Goal: Information Seeking & Learning: Learn about a topic

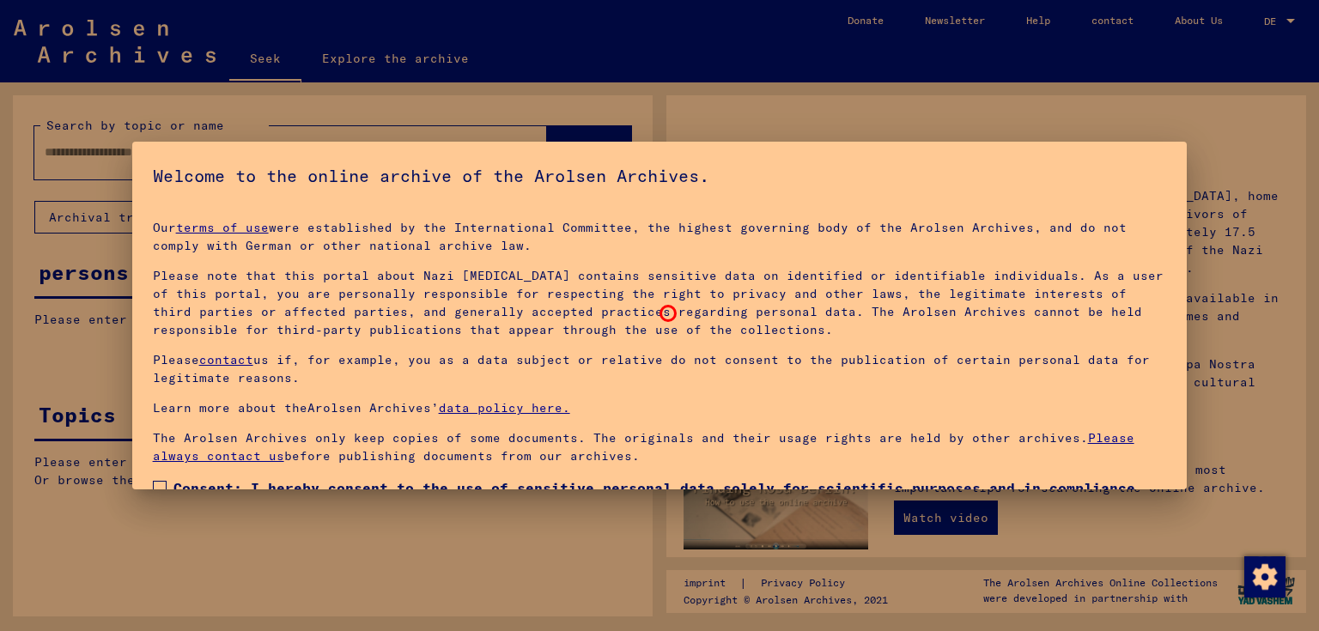
scroll to position [112, 0]
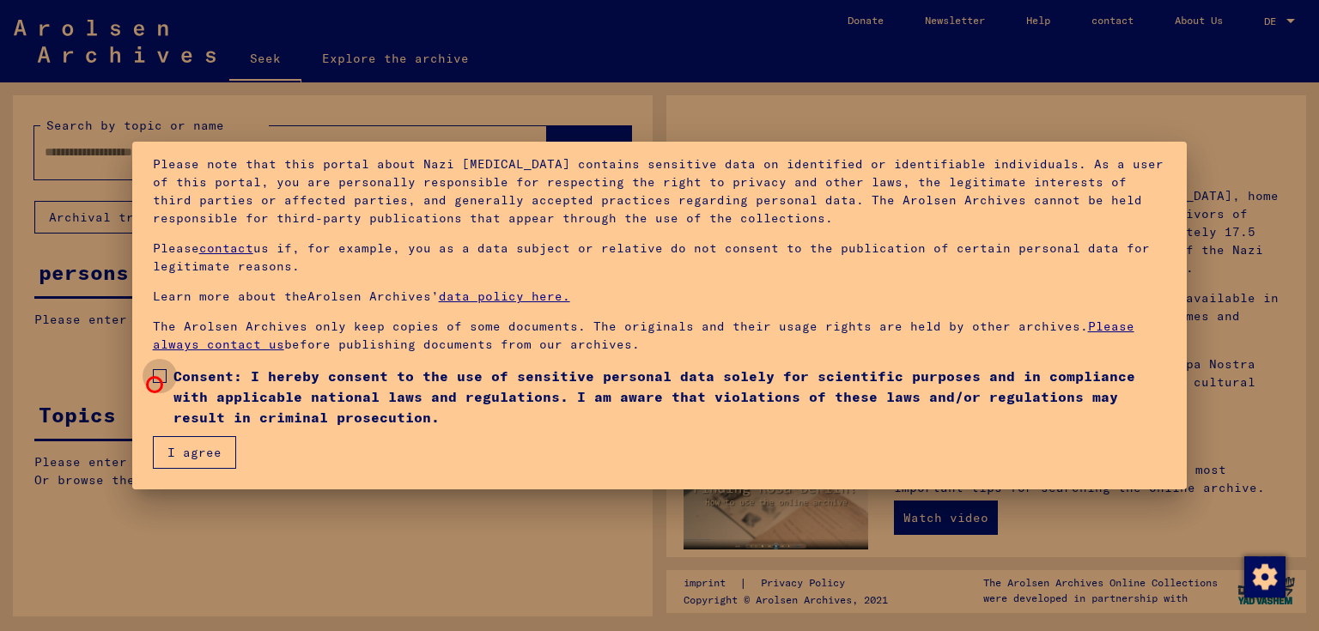
click at [155, 385] on label "Consent: I hereby consent to the use of sensitive personal data solely for scie…" at bounding box center [660, 397] width 1014 height 62
click at [208, 450] on font "I agree" at bounding box center [194, 452] width 54 height 15
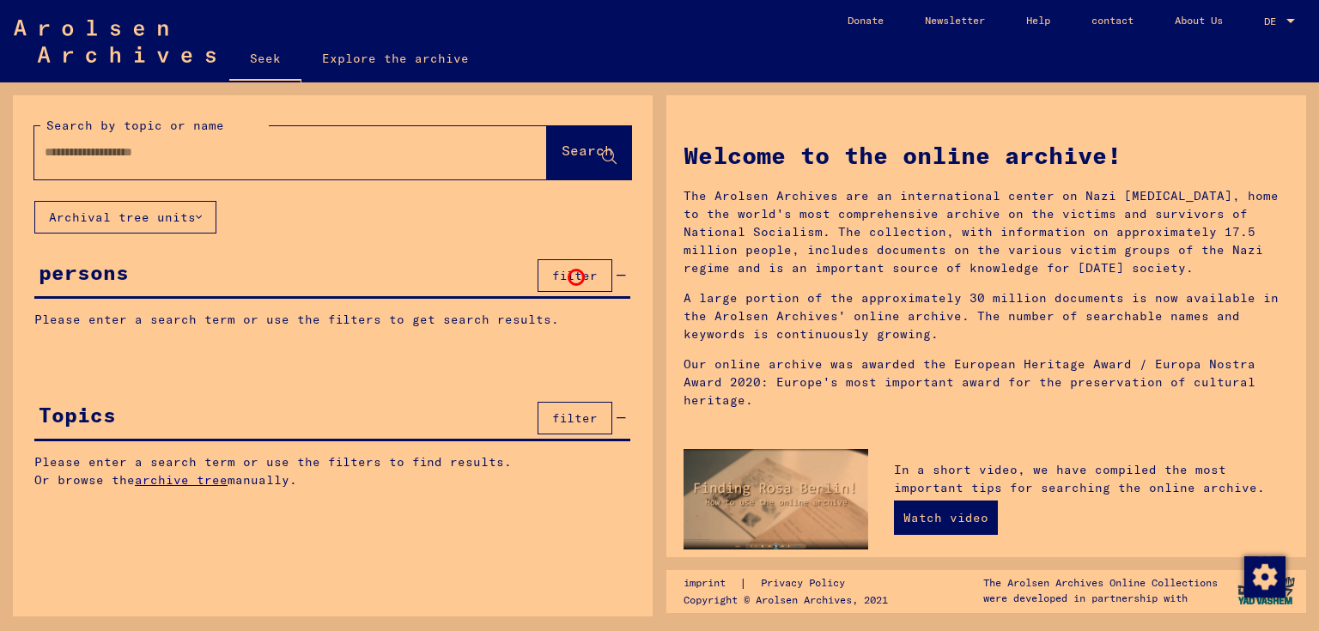
click at [576, 277] on font "filter" at bounding box center [574, 275] width 45 height 15
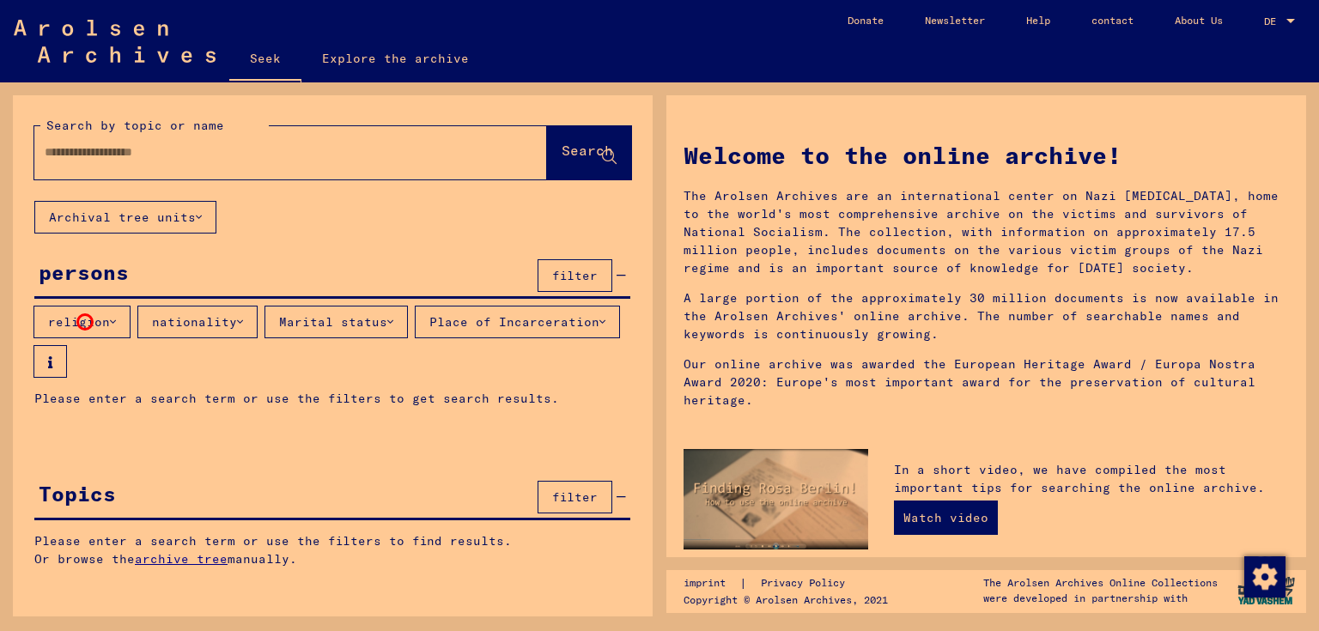
click at [85, 322] on font "religion" at bounding box center [79, 321] width 62 height 15
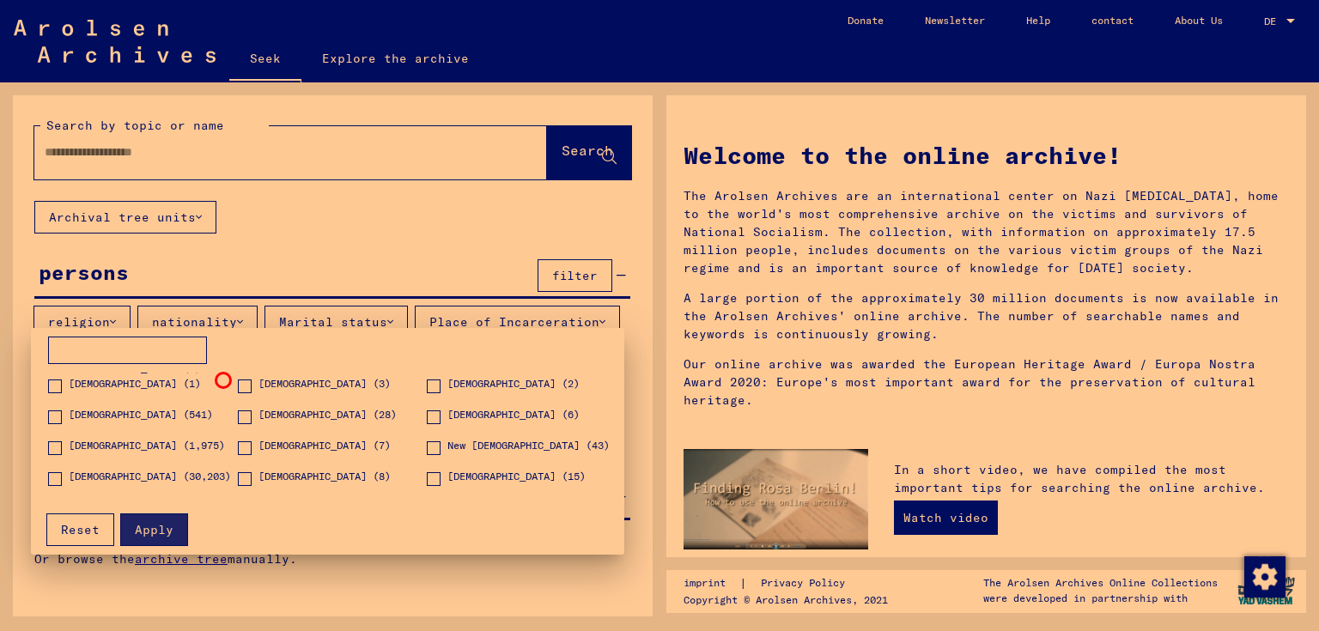
scroll to position [601, 0]
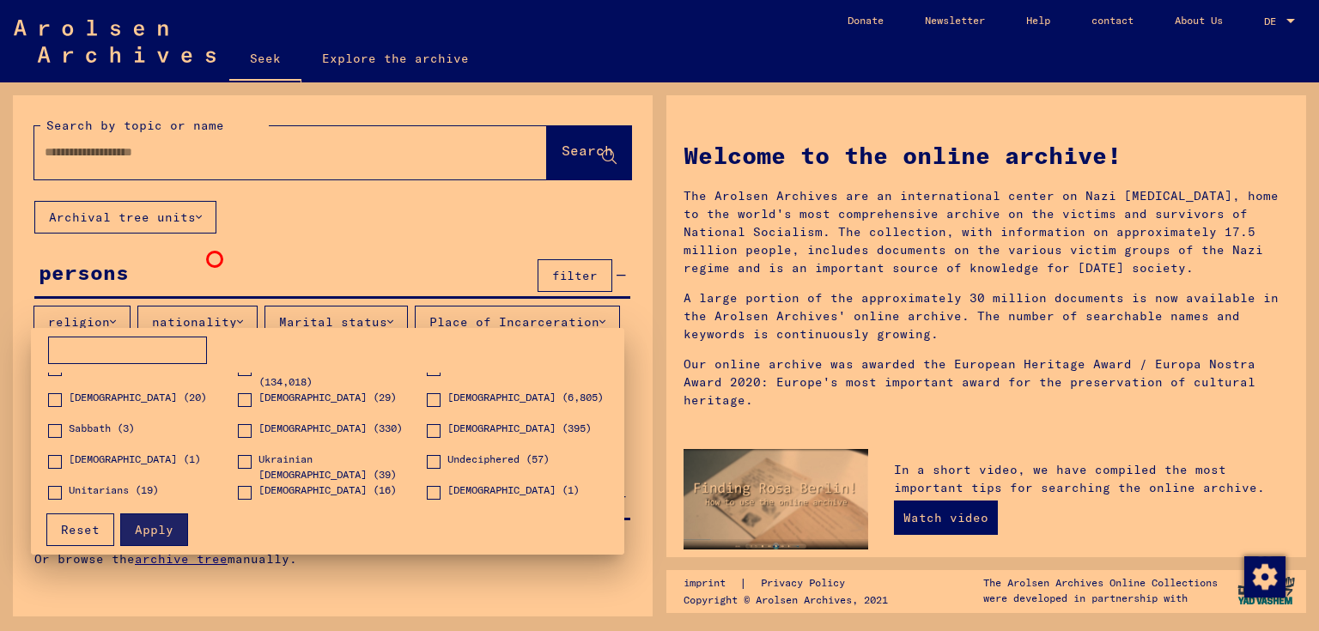
drag, startPoint x: 215, startPoint y: 259, endPoint x: 272, endPoint y: 176, distance: 101.2
click at [215, 259] on div at bounding box center [659, 315] width 1319 height 631
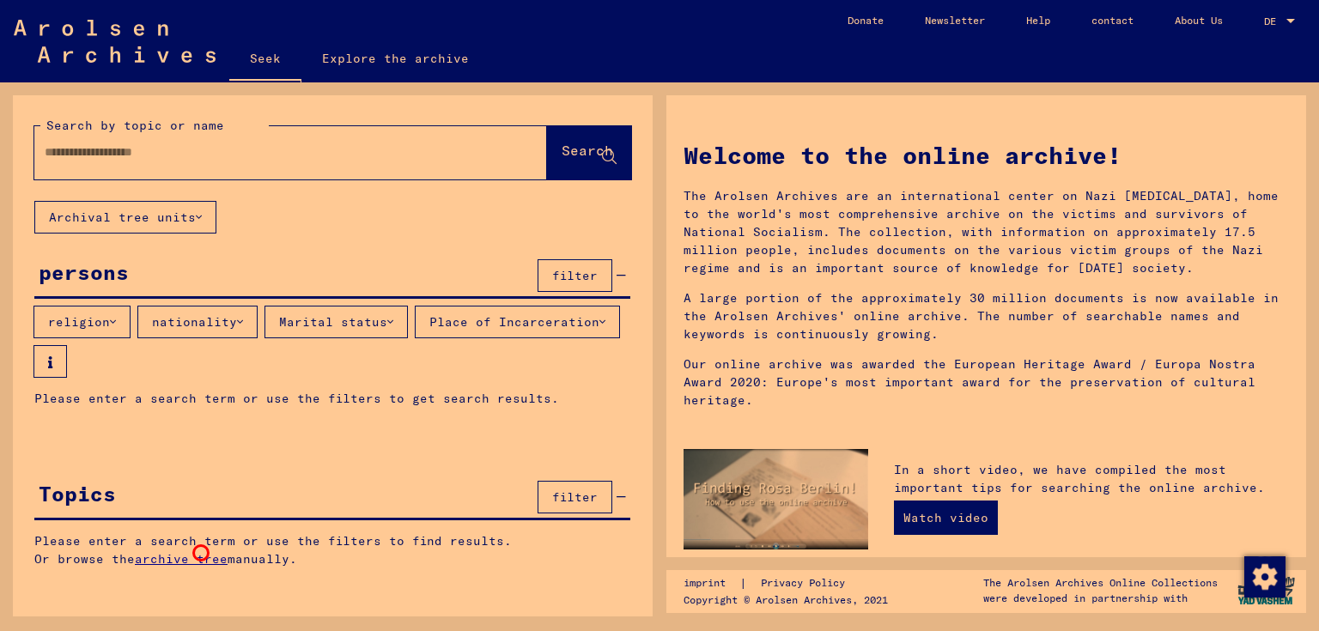
click at [201, 553] on font "archive tree" at bounding box center [181, 558] width 93 height 15
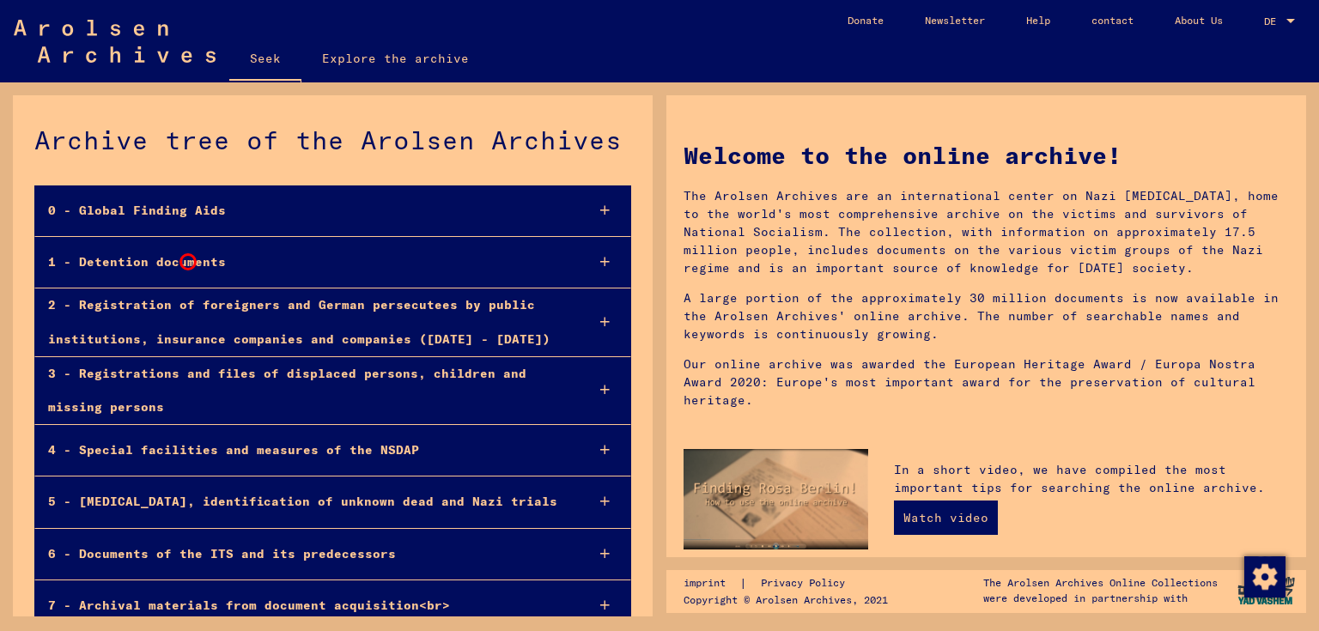
click at [188, 262] on font "1 - Detention documents" at bounding box center [137, 261] width 178 height 15
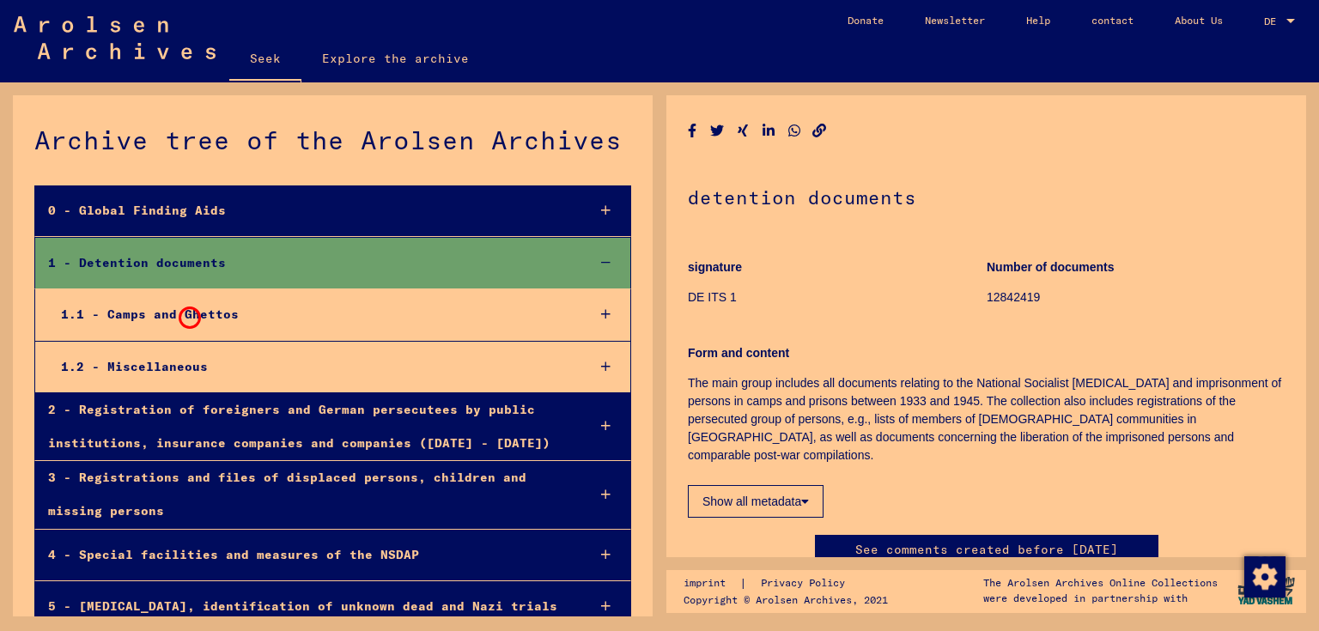
click at [187, 315] on font "1.1 - Camps and Ghettos" at bounding box center [150, 313] width 178 height 15
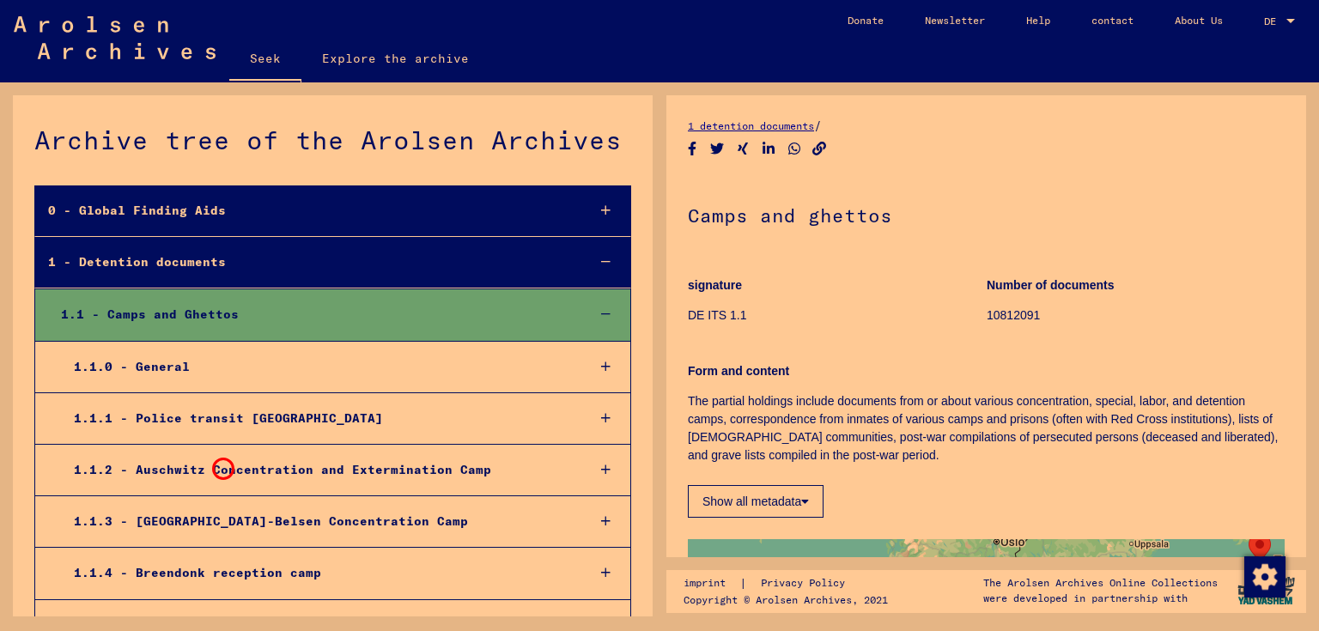
click at [221, 466] on font "1.1.2 - Auschwitz Concentration and Extermination Camp" at bounding box center [282, 469] width 417 height 15
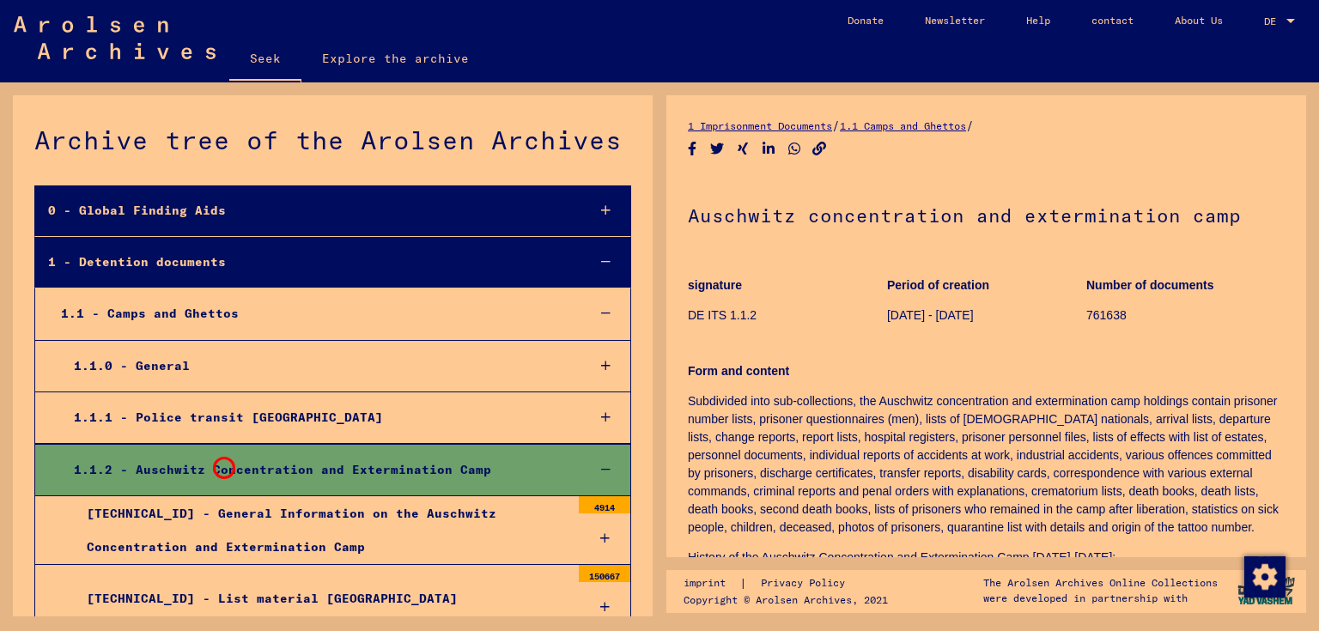
click at [221, 465] on font "1.1.2 - Auschwitz Concentration and Extermination Camp" at bounding box center [282, 469] width 417 height 15
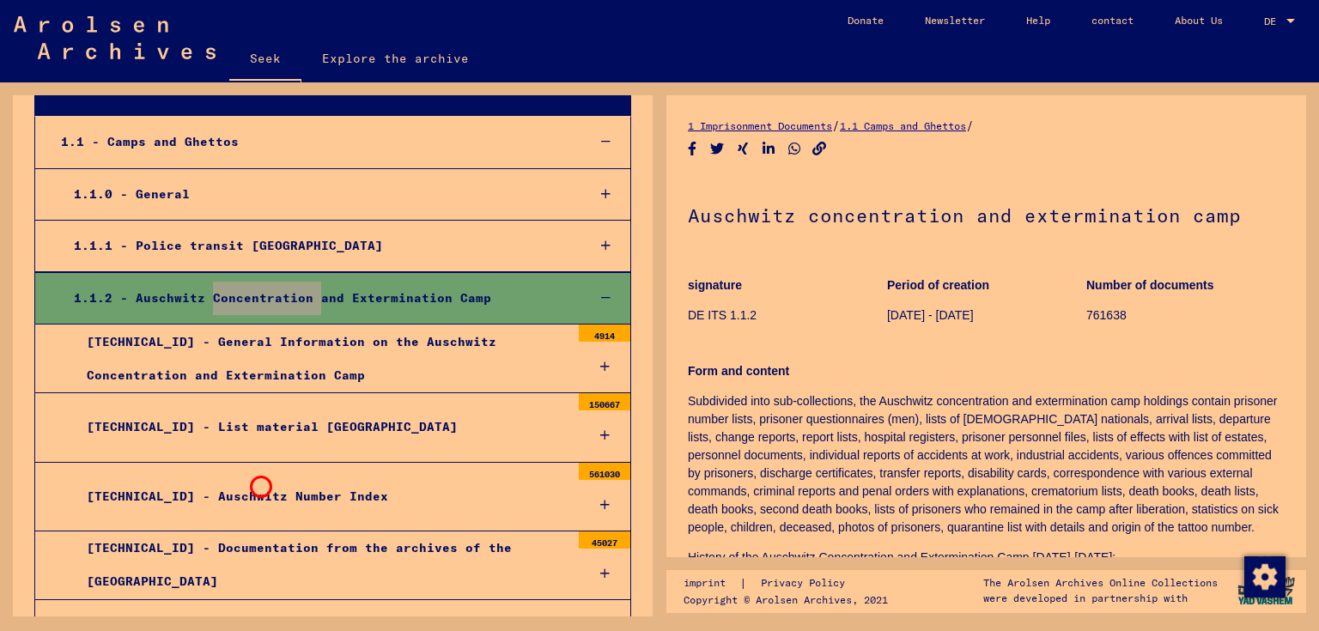
scroll to position [258, 0]
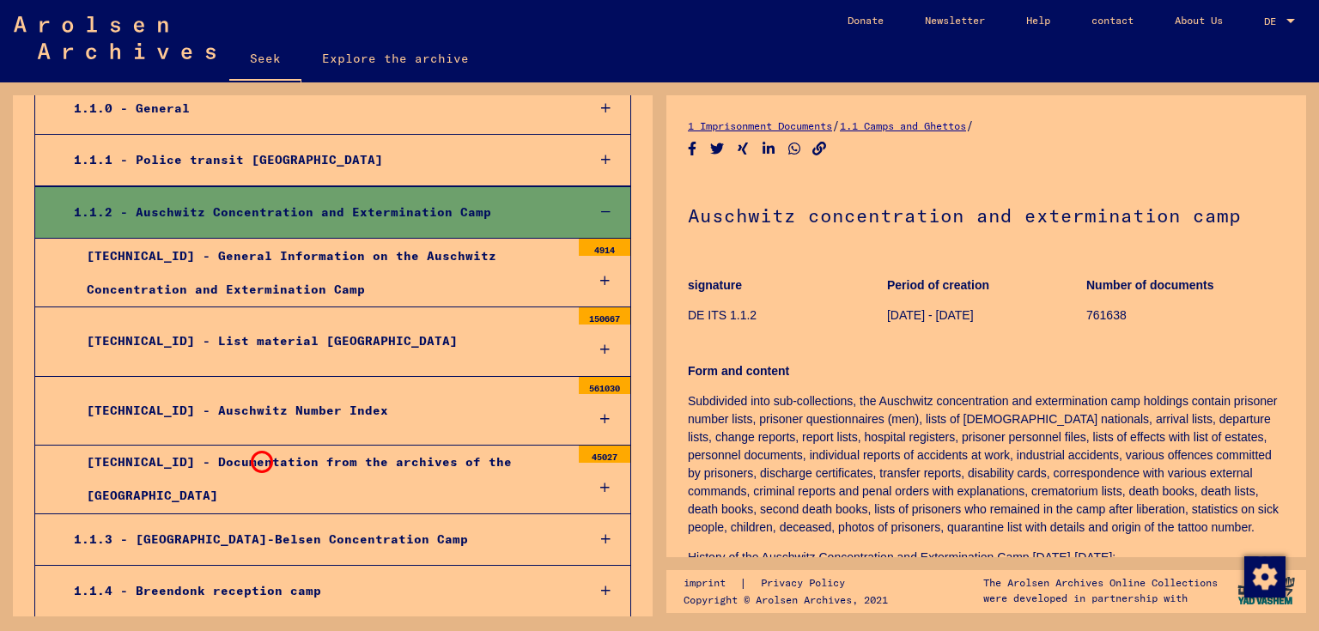
click at [259, 459] on font "[TECHNICAL_ID] - Documentation from the archives of the [GEOGRAPHIC_DATA]" at bounding box center [299, 478] width 425 height 49
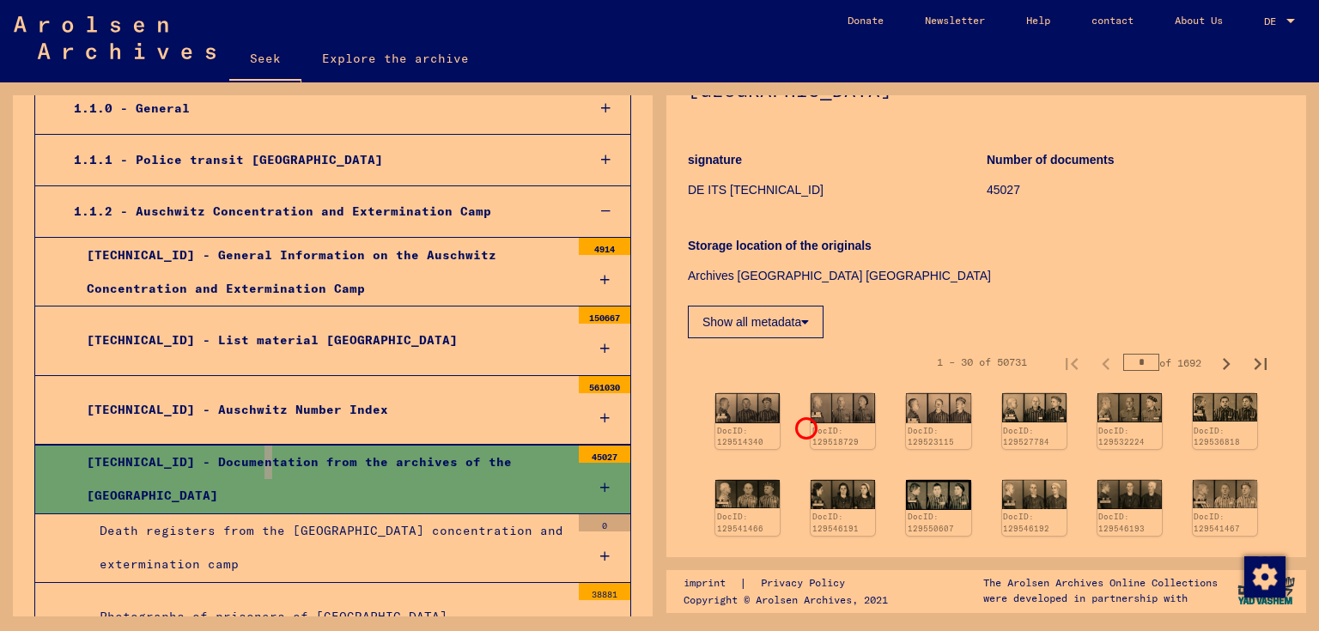
scroll to position [258, 0]
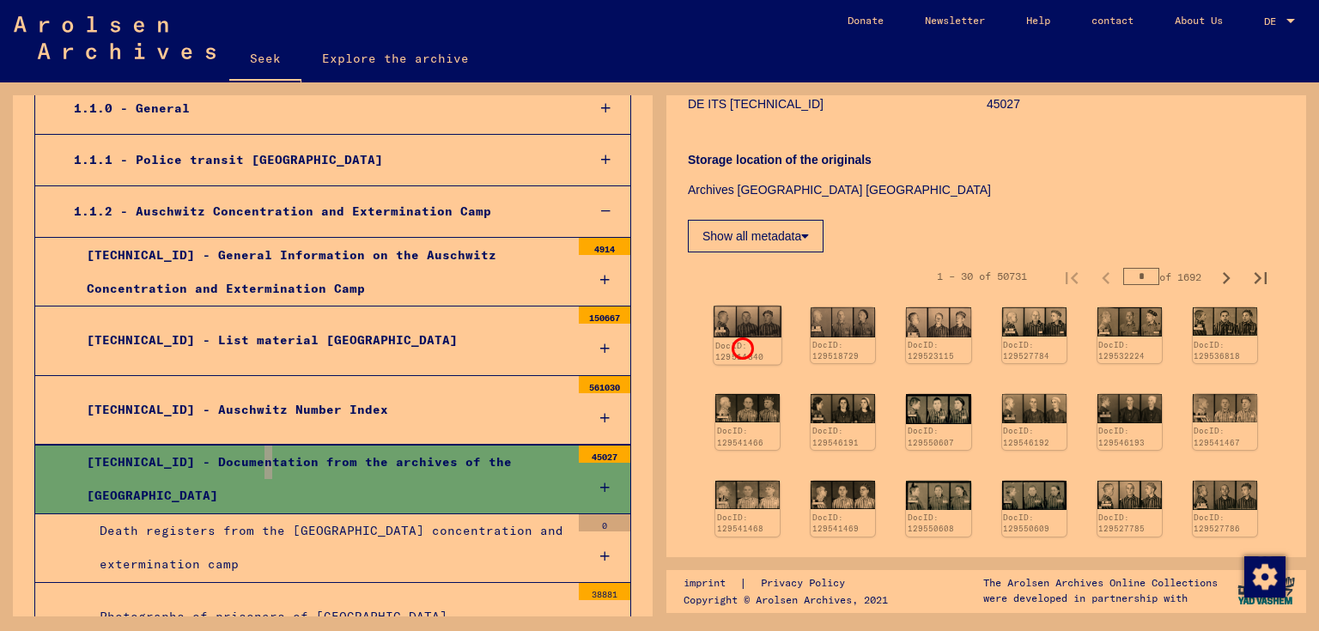
click at [740, 346] on font "DocID: 129514340" at bounding box center [739, 351] width 49 height 22
